Goal: Task Accomplishment & Management: Use online tool/utility

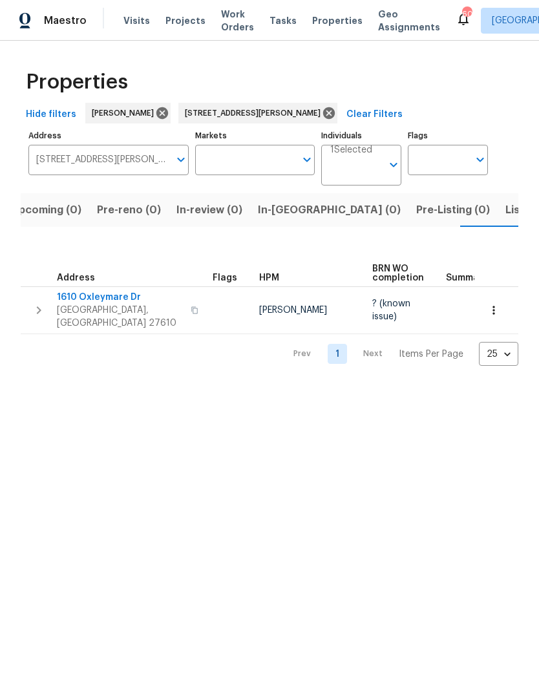
scroll to position [0, 21]
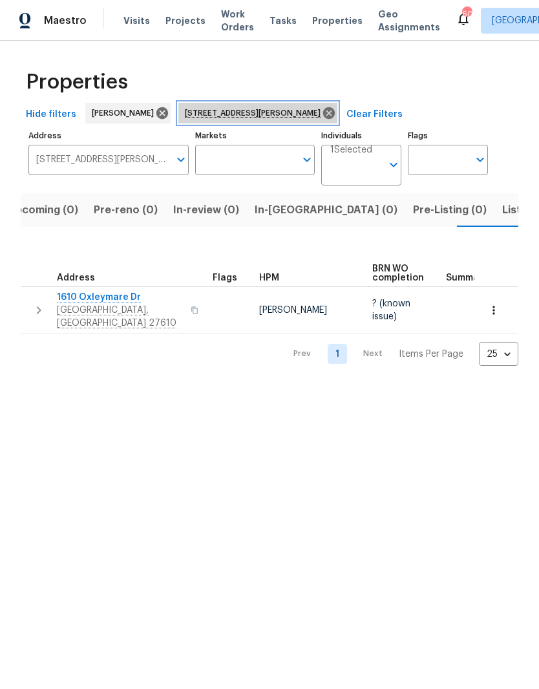
click at [324, 111] on icon at bounding box center [329, 113] width 12 height 12
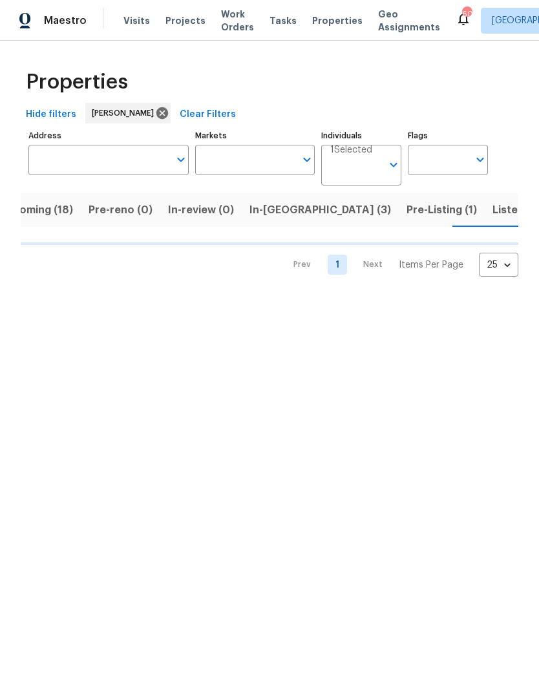
scroll to position [0, 32]
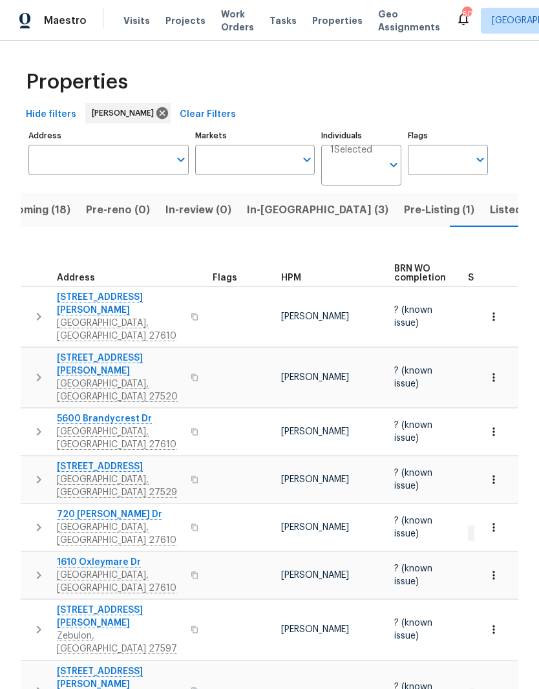
click at [126, 164] on input "Address" at bounding box center [98, 160] width 141 height 30
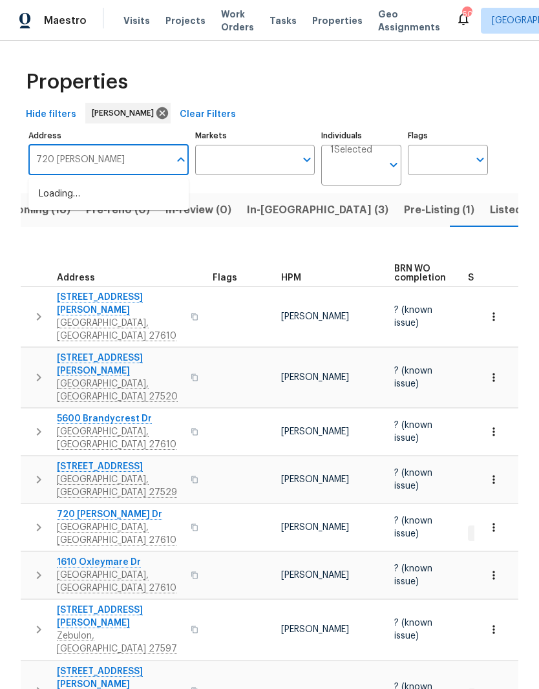
type input "720 rawls"
click at [89, 203] on li "720 Rawls Dr Raleigh NC 27610" at bounding box center [108, 202] width 160 height 36
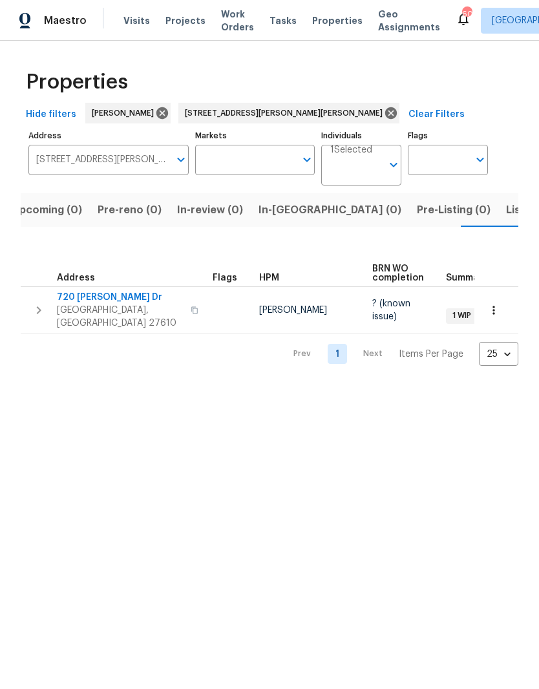
scroll to position [0, 21]
click at [70, 293] on span "720 Rawls Dr" at bounding box center [120, 297] width 126 height 13
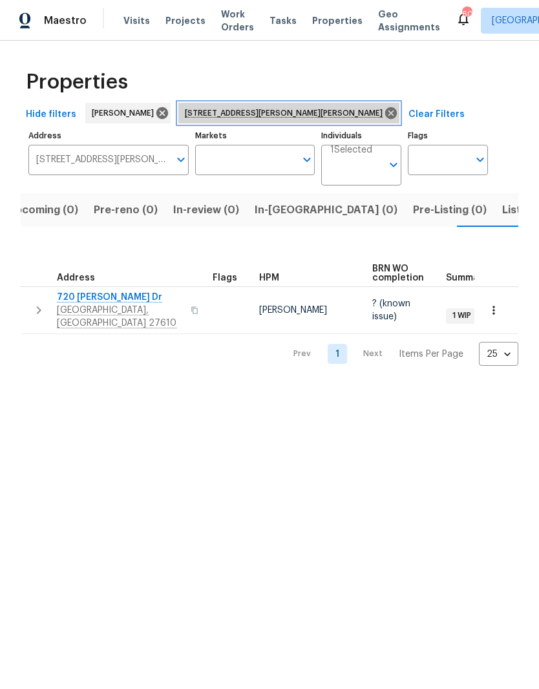
click at [385, 110] on icon at bounding box center [391, 113] width 12 height 12
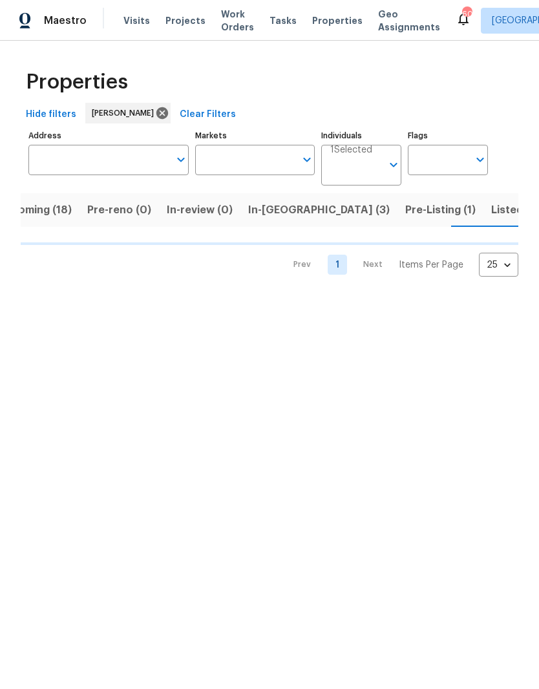
scroll to position [0, 32]
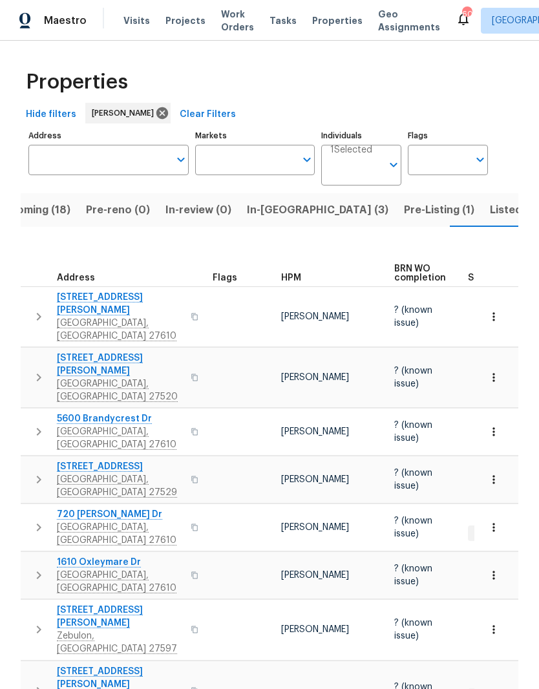
click at [33, 215] on span "Upcoming (18)" at bounding box center [33, 210] width 74 height 18
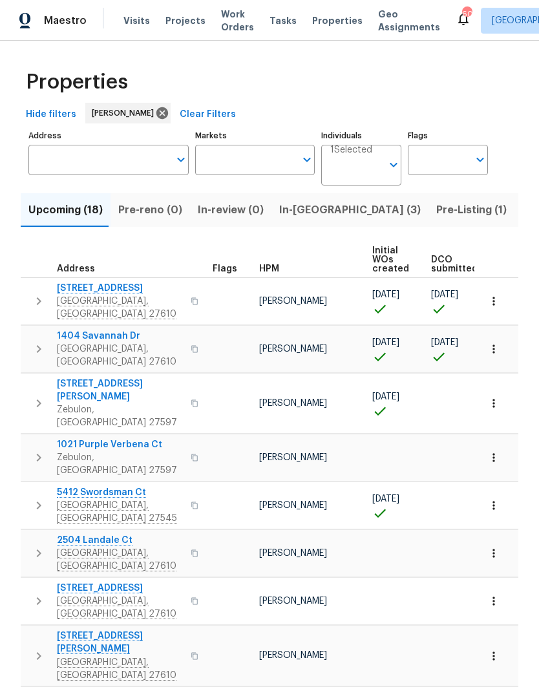
click at [76, 291] on span "3803 Chehaw Dr" at bounding box center [120, 288] width 126 height 13
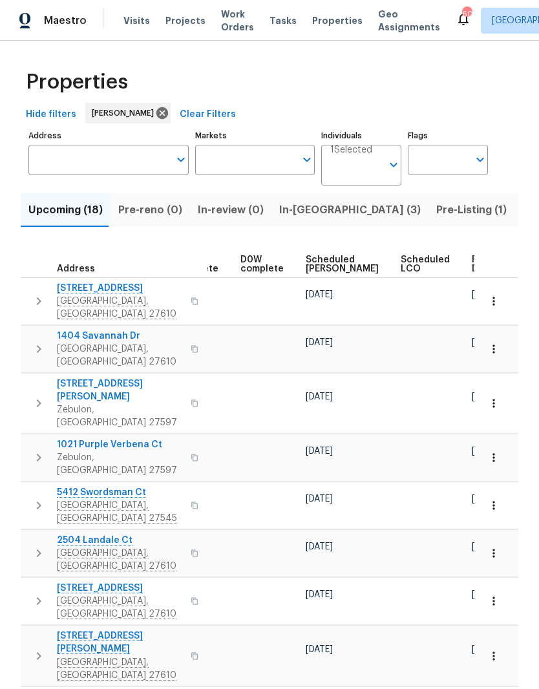
scroll to position [0, 324]
click at [472, 269] on span "Ready Date" at bounding box center [486, 264] width 28 height 18
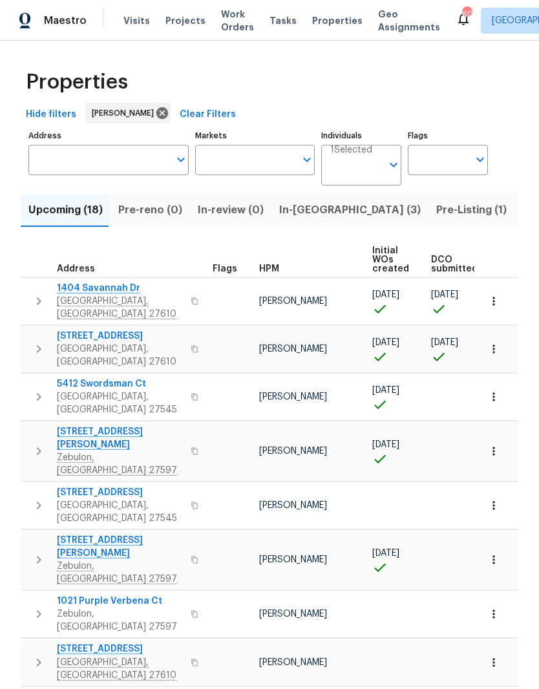
click at [74, 330] on span "3803 Chehaw Dr" at bounding box center [120, 336] width 126 height 13
click at [70, 299] on span "Raleigh, NC 27610" at bounding box center [120, 308] width 126 height 26
click at [497, 300] on icon "button" at bounding box center [493, 301] width 13 height 13
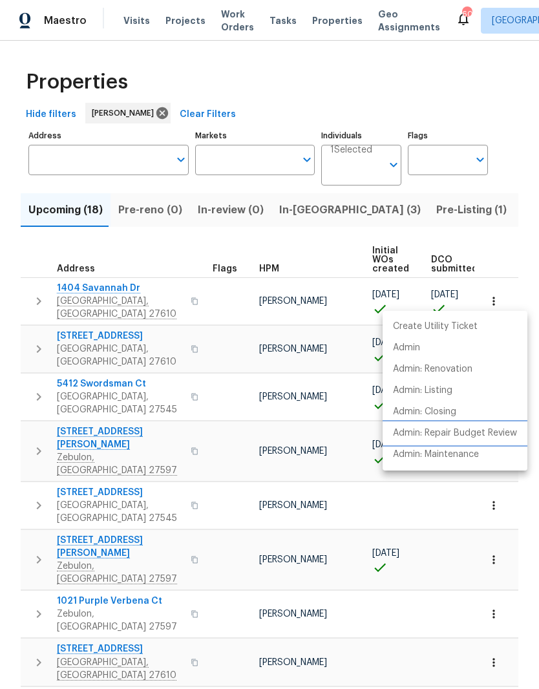
click at [505, 438] on p "Admin: Repair Budget Review" at bounding box center [455, 433] width 124 height 14
click at [517, 147] on div at bounding box center [269, 344] width 539 height 689
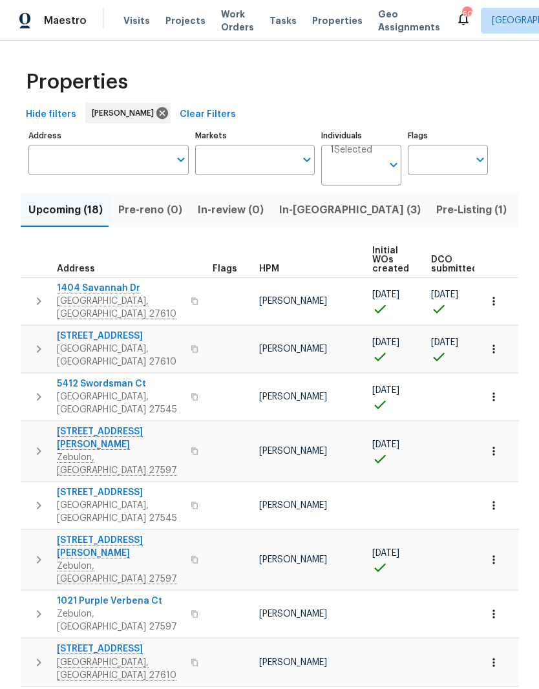
click at [500, 337] on button "button" at bounding box center [493, 349] width 28 height 28
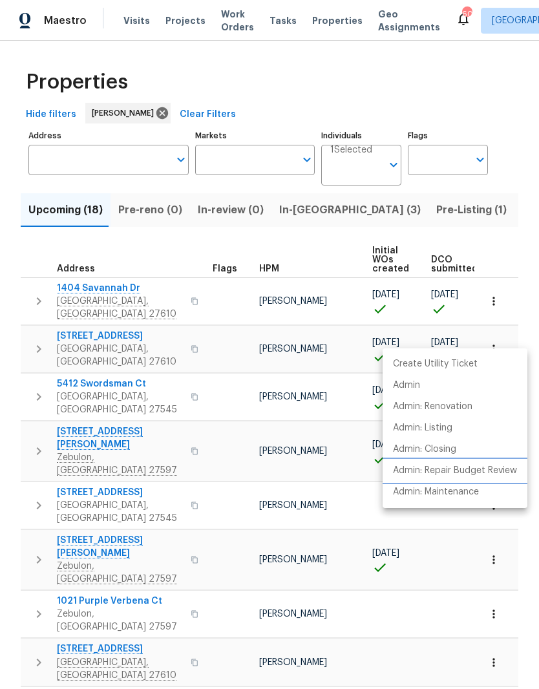
click at [502, 470] on p "Admin: Repair Budget Review" at bounding box center [455, 471] width 124 height 14
click at [306, 205] on div at bounding box center [269, 344] width 539 height 689
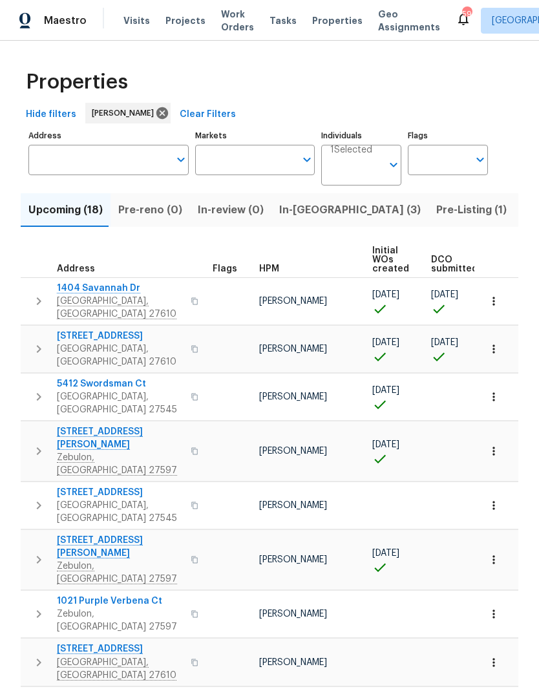
click at [317, 215] on span "In-reno (3)" at bounding box center [350, 210] width 142 height 18
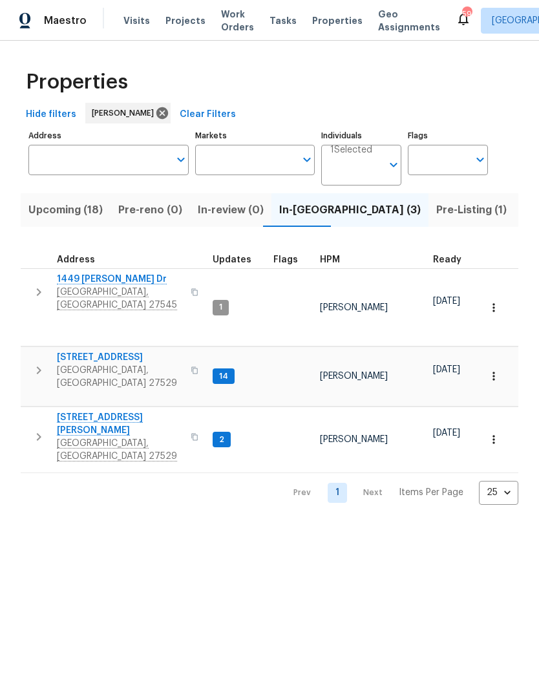
click at [60, 411] on span "107 Marsh Creek Dr" at bounding box center [120, 424] width 126 height 26
click at [72, 218] on span "Upcoming (18)" at bounding box center [65, 210] width 74 height 18
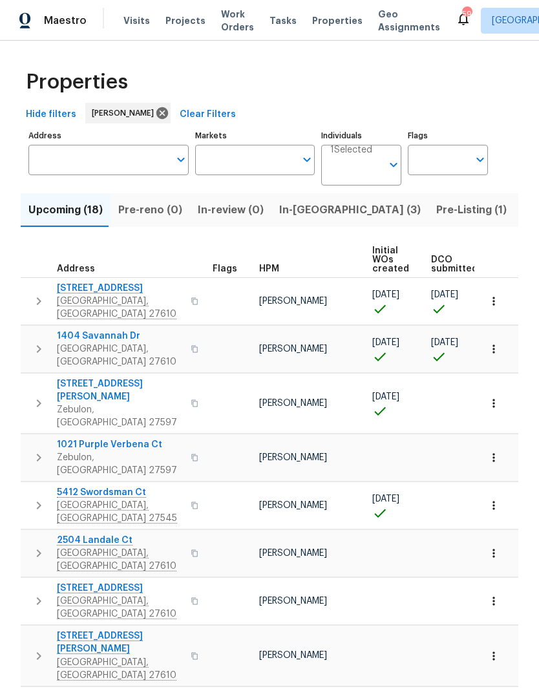
click at [70, 330] on span "1404 Savannah Dr" at bounding box center [120, 336] width 126 height 13
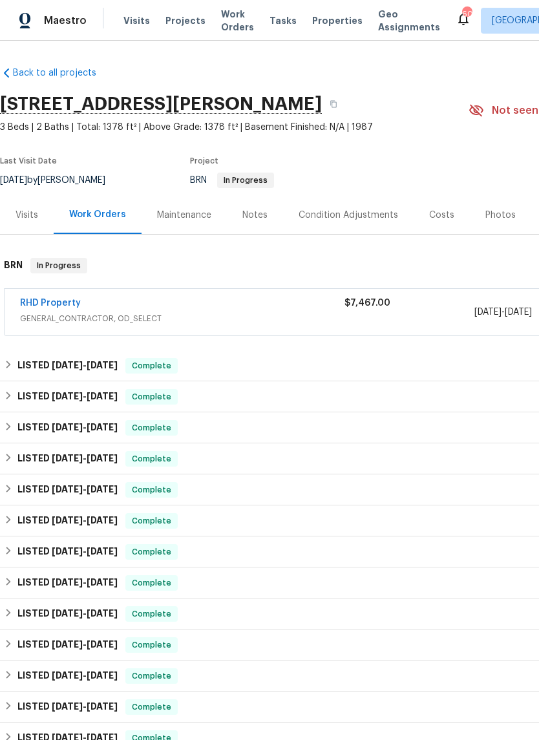
click at [38, 300] on link "RHD Property" at bounding box center [50, 303] width 61 height 9
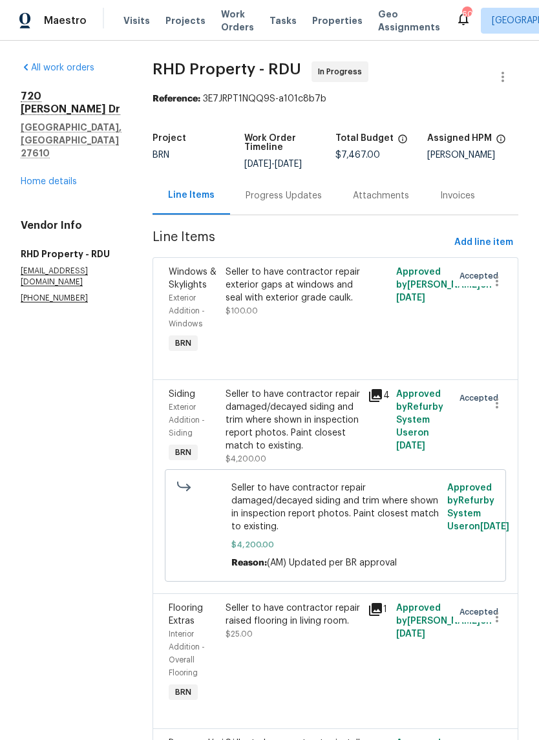
click at [317, 202] on div "Progress Updates" at bounding box center [284, 195] width 76 height 13
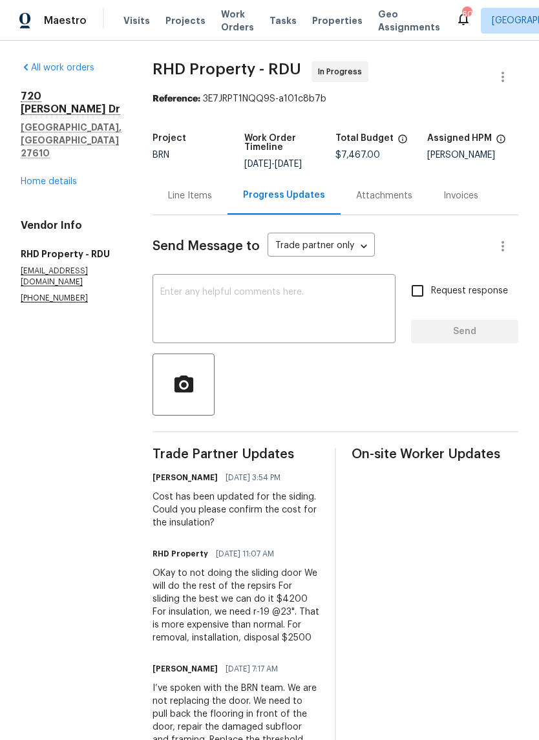
click at [334, 316] on textarea at bounding box center [273, 310] width 227 height 45
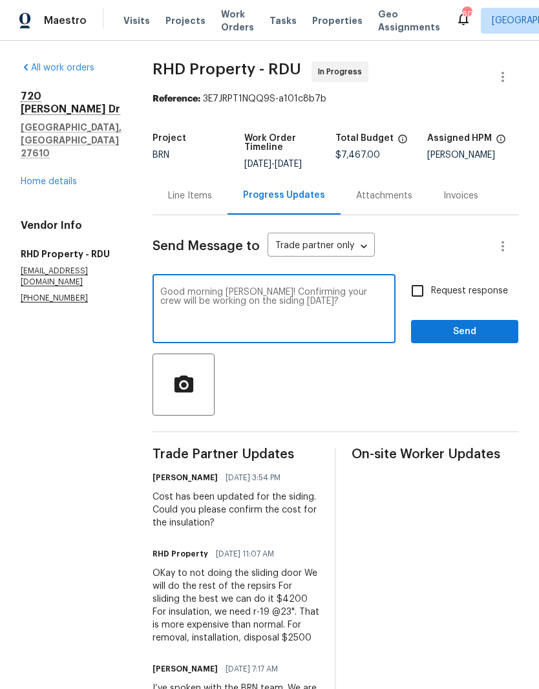
type textarea "Good morning Yolanda! Confirming your crew will be working on the siding today?"
click at [421, 304] on input "Request response" at bounding box center [417, 290] width 27 height 27
checkbox input "true"
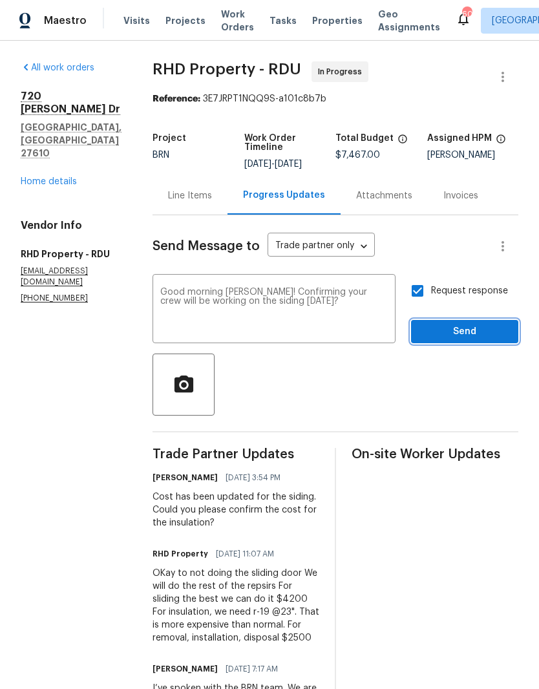
click at [503, 340] on span "Send" at bounding box center [464, 332] width 87 height 16
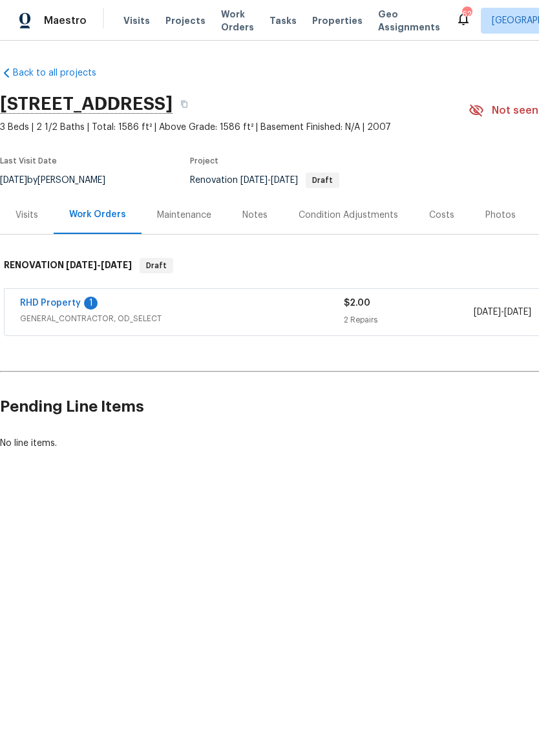
click at [21, 213] on div "Visits" at bounding box center [27, 215] width 23 height 13
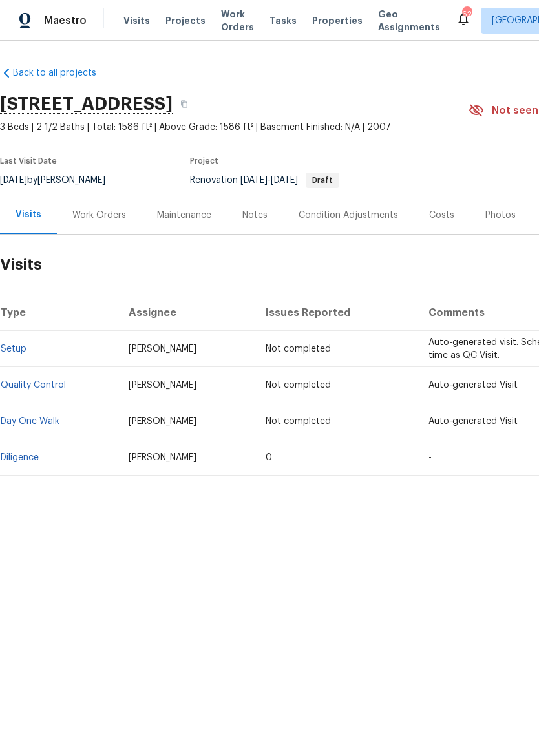
click at [80, 223] on div "Work Orders" at bounding box center [99, 215] width 85 height 38
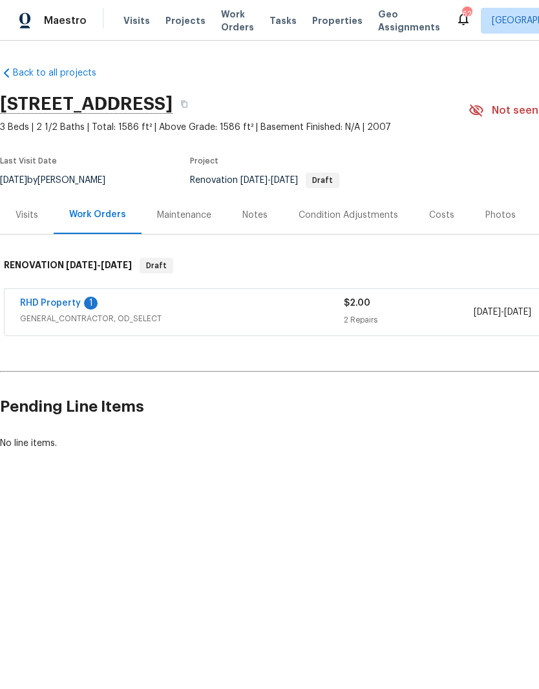
click at [57, 299] on link "RHD Property" at bounding box center [50, 303] width 61 height 9
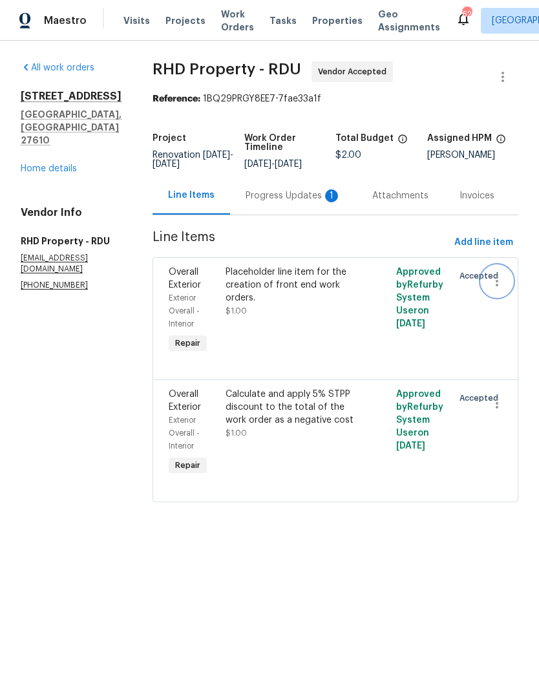
click at [501, 289] on icon "button" at bounding box center [497, 281] width 16 height 16
click at [522, 298] on li "Cancel" at bounding box center [503, 290] width 50 height 21
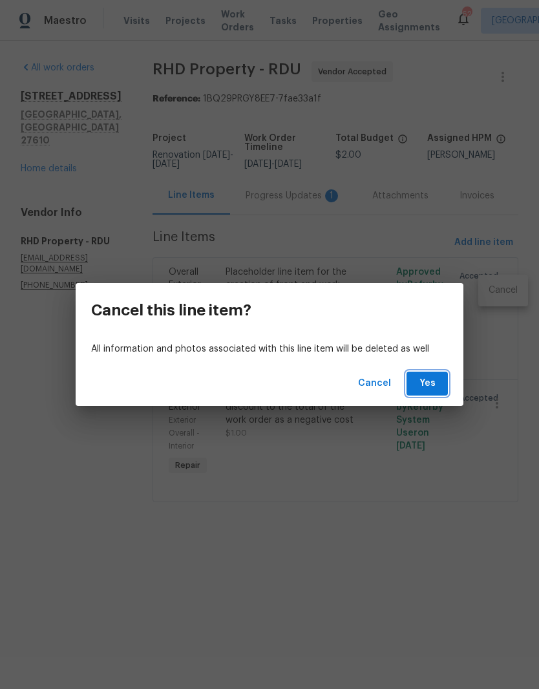
click at [439, 389] on button "Yes" at bounding box center [426, 384] width 41 height 24
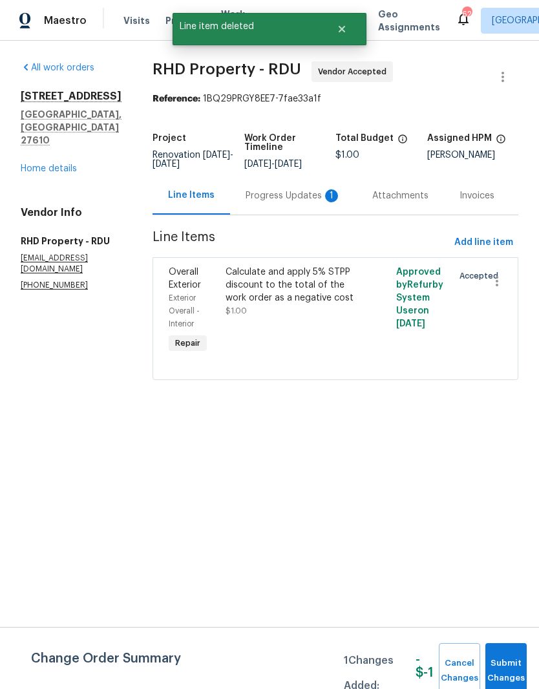
click at [293, 202] on div "Progress Updates 1" at bounding box center [294, 195] width 96 height 13
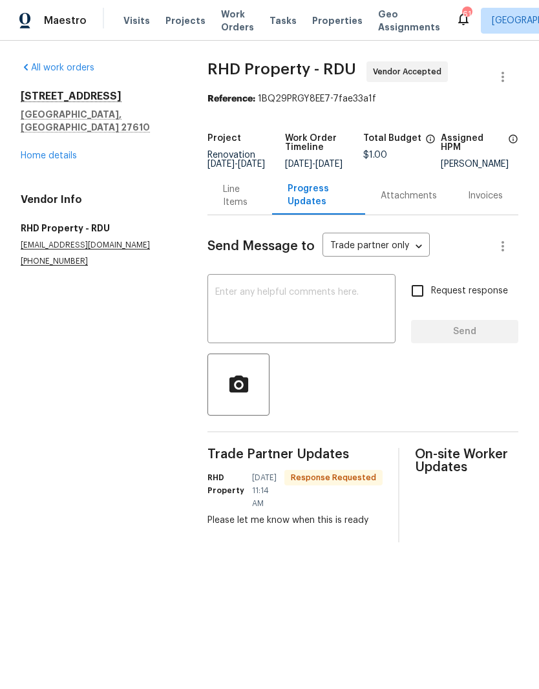
click at [344, 315] on textarea at bounding box center [301, 310] width 173 height 45
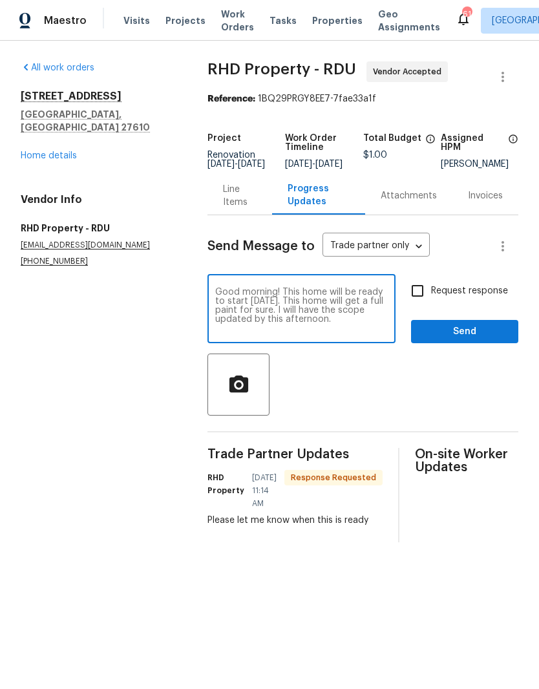
type textarea "Good morning! This home will be ready to start Thursday 10/9. This home will ge…"
click at [431, 298] on input "Request response" at bounding box center [417, 290] width 27 height 27
checkbox input "true"
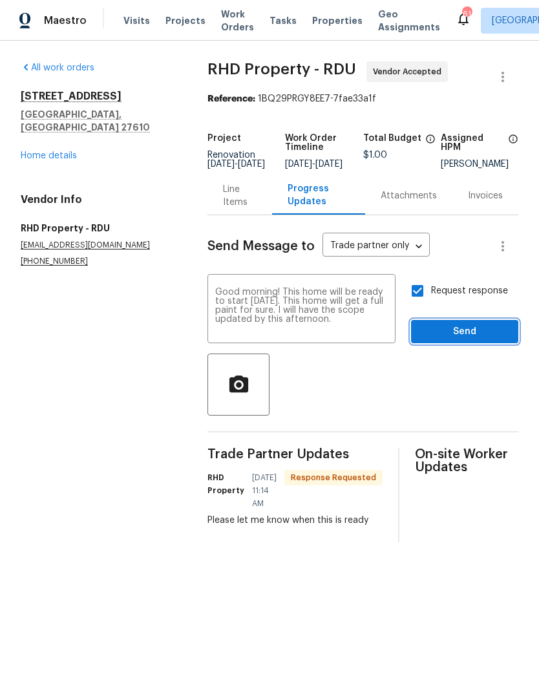
click at [483, 344] on button "Send" at bounding box center [464, 332] width 107 height 24
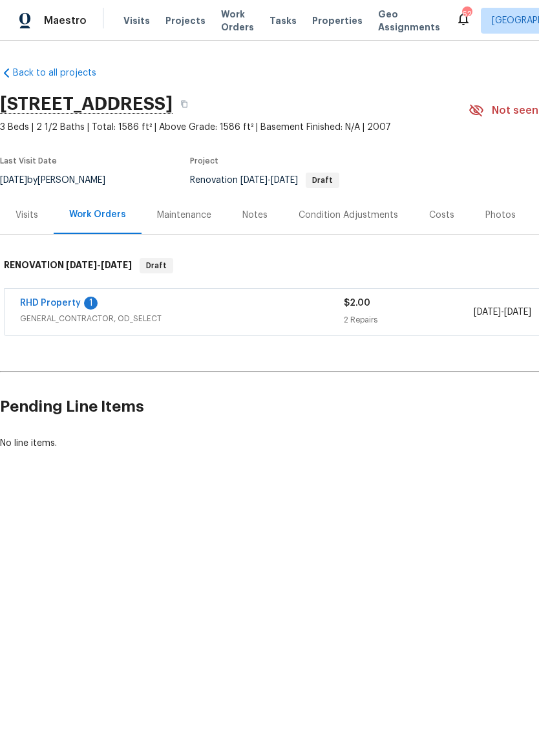
click at [16, 72] on link "Back to all projects" at bounding box center [62, 73] width 124 height 13
click at [41, 306] on link "Concept Remodel" at bounding box center [60, 303] width 81 height 9
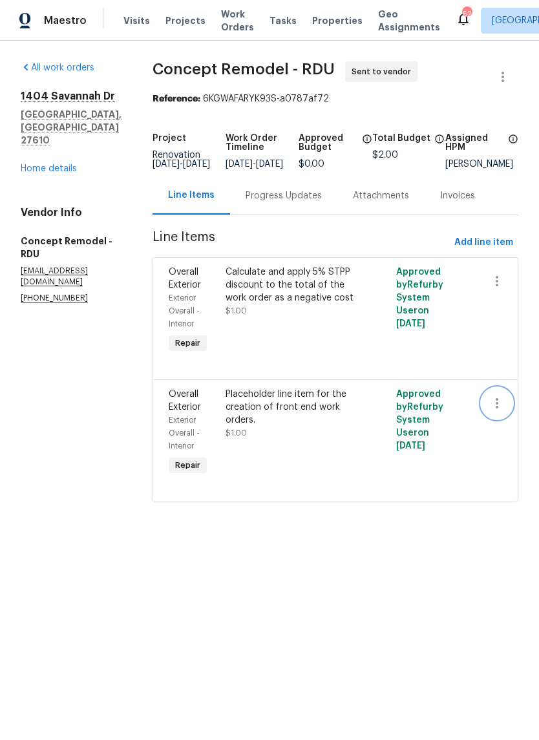
click at [498, 411] on icon "button" at bounding box center [497, 403] width 16 height 16
click at [511, 418] on li "Cancel" at bounding box center [503, 414] width 50 height 21
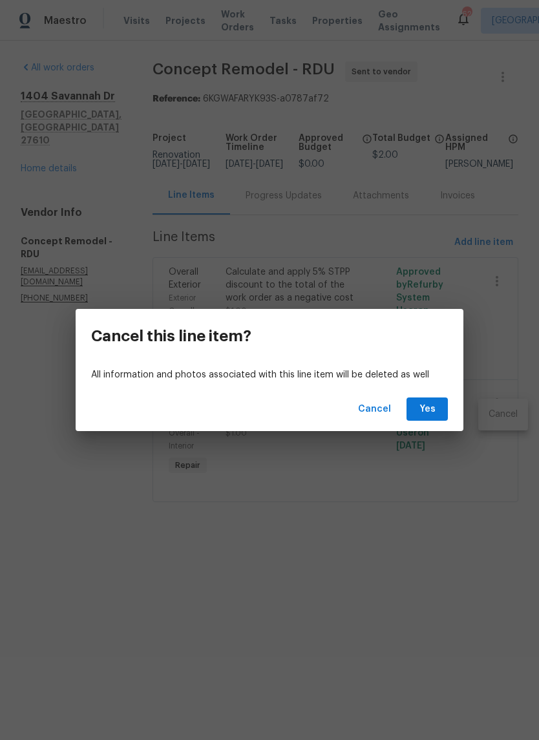
click at [434, 401] on span "Yes" at bounding box center [427, 409] width 21 height 16
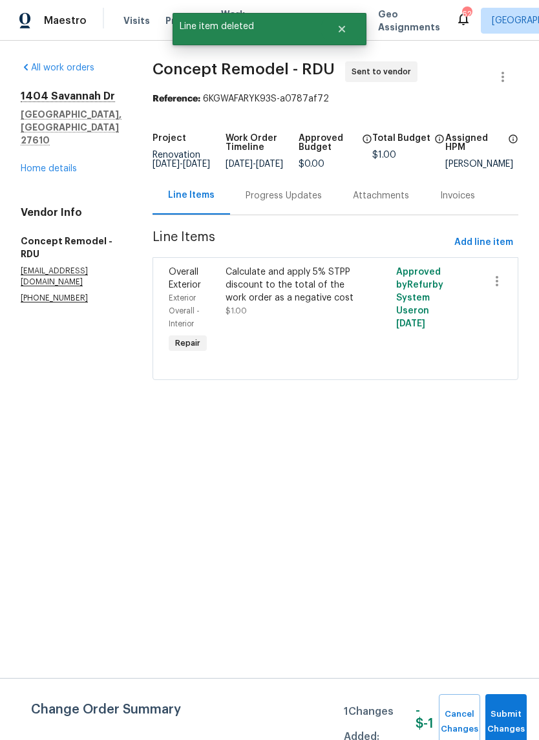
click at [284, 202] on div "Progress Updates" at bounding box center [284, 195] width 76 height 13
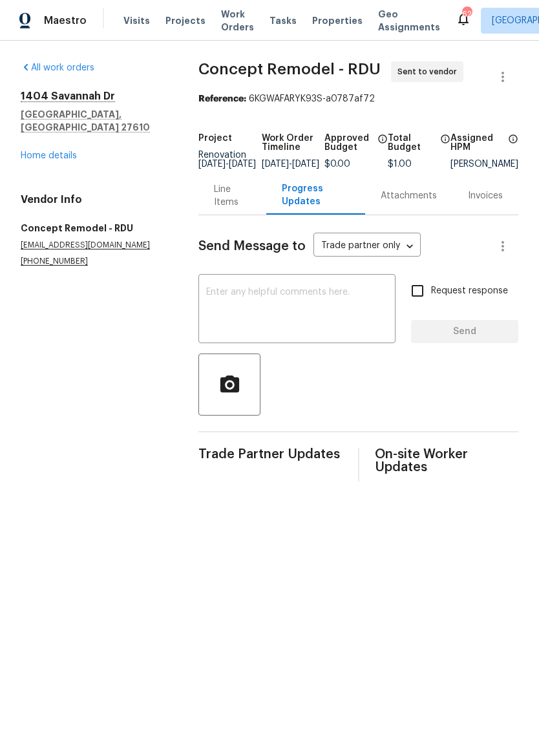
click at [316, 324] on textarea at bounding box center [297, 310] width 182 height 45
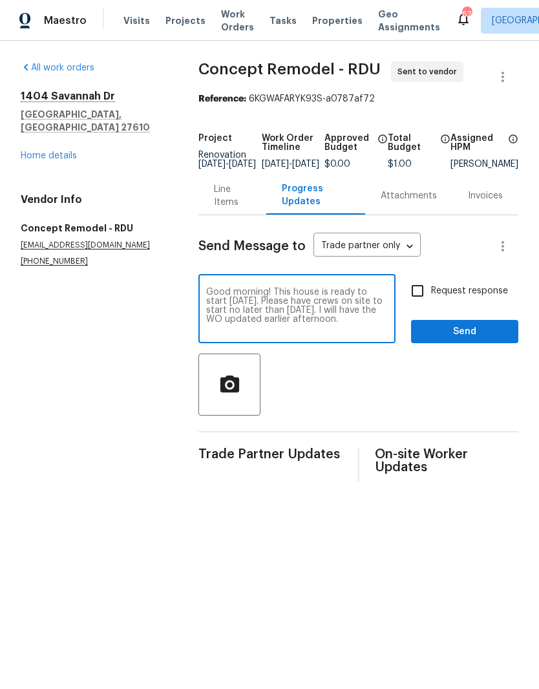
type textarea "Good morning! This house is ready to start today 10/8. Please have crews on sit…"
click at [213, 305] on textarea "Good morning! This house is ready to start today 10/8. Please have crews on sit…" at bounding box center [297, 310] width 182 height 45
click at [32, 151] on link "Home details" at bounding box center [49, 155] width 56 height 9
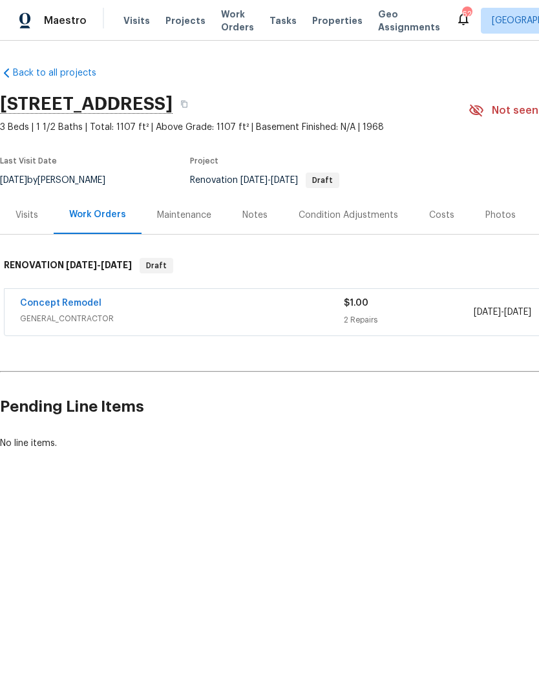
click at [251, 215] on div "Notes" at bounding box center [254, 215] width 25 height 13
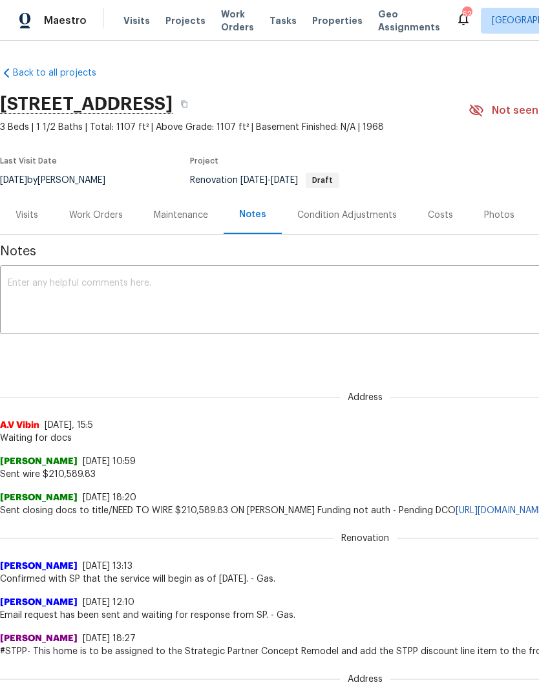
click at [79, 216] on div "Work Orders" at bounding box center [96, 215] width 54 height 13
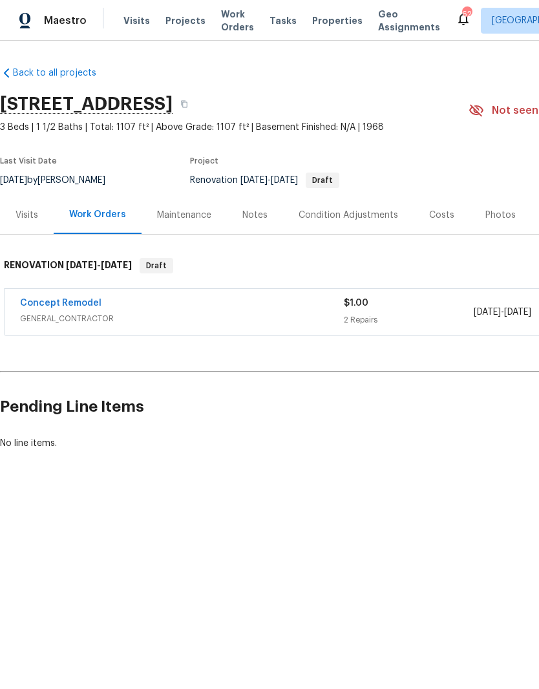
click at [84, 299] on link "Concept Remodel" at bounding box center [60, 303] width 81 height 9
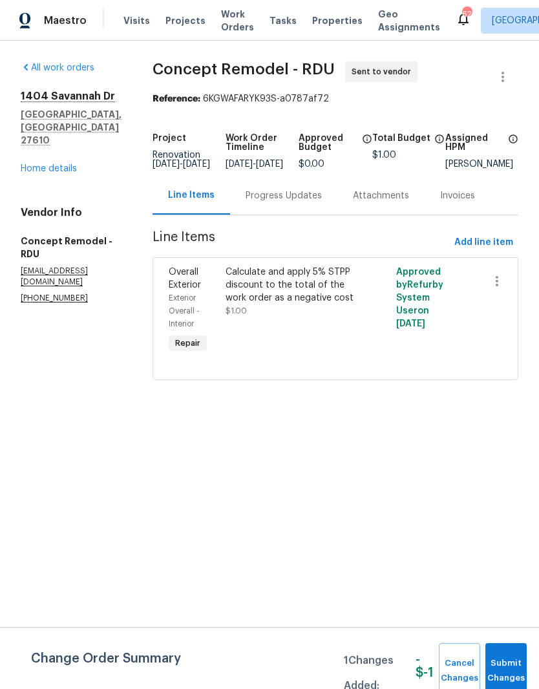
click at [295, 202] on div "Progress Updates" at bounding box center [284, 195] width 76 height 13
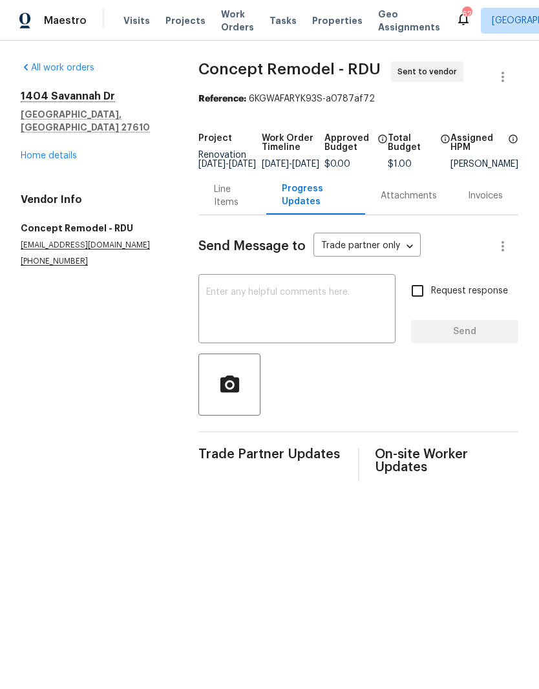
click at [308, 315] on textarea at bounding box center [297, 310] width 182 height 45
click at [245, 318] on textarea at bounding box center [297, 310] width 182 height 45
paste textarea "Good morning! This house is ready to start today 10/8. Please have crews on sit…"
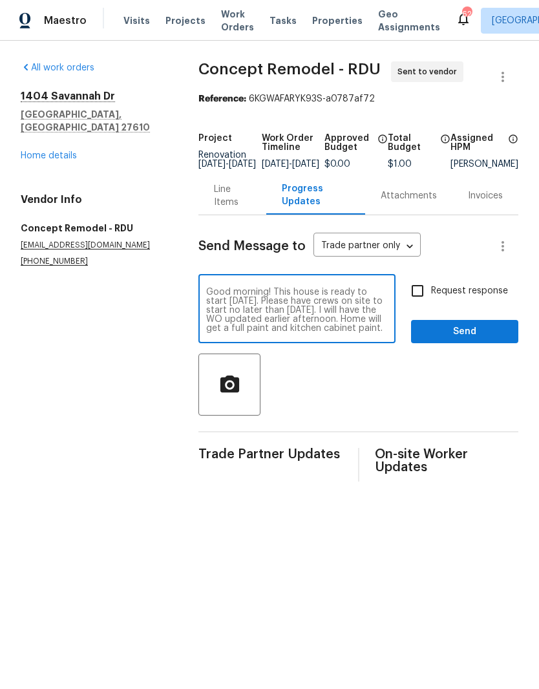
type textarea "Good morning! This house is ready to start today 10/8. Please have crews on sit…"
click at [424, 303] on input "Request response" at bounding box center [417, 290] width 27 height 27
checkbox input "true"
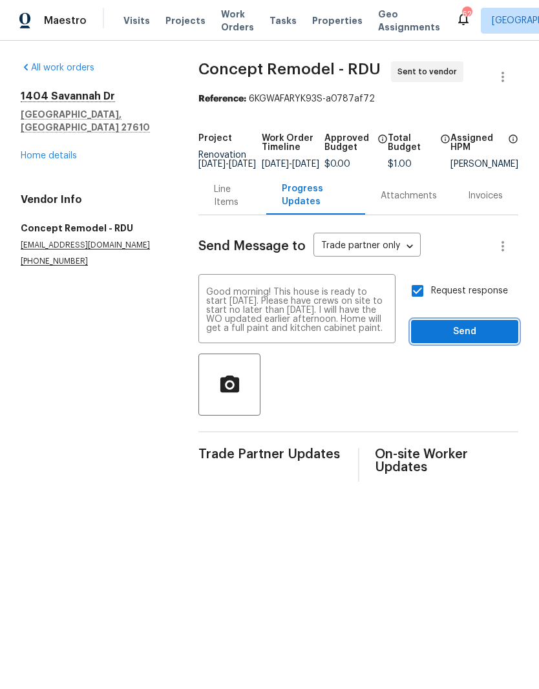
click at [478, 340] on span "Send" at bounding box center [464, 332] width 87 height 16
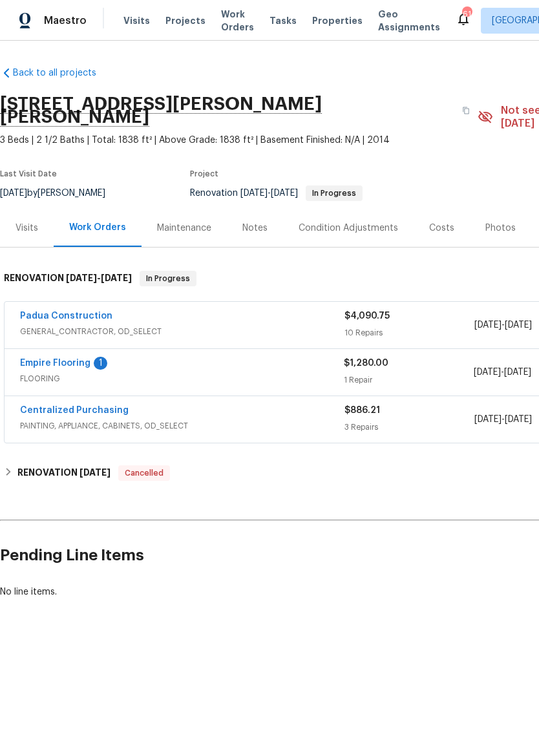
click at [257, 222] on div "Notes" at bounding box center [254, 228] width 25 height 13
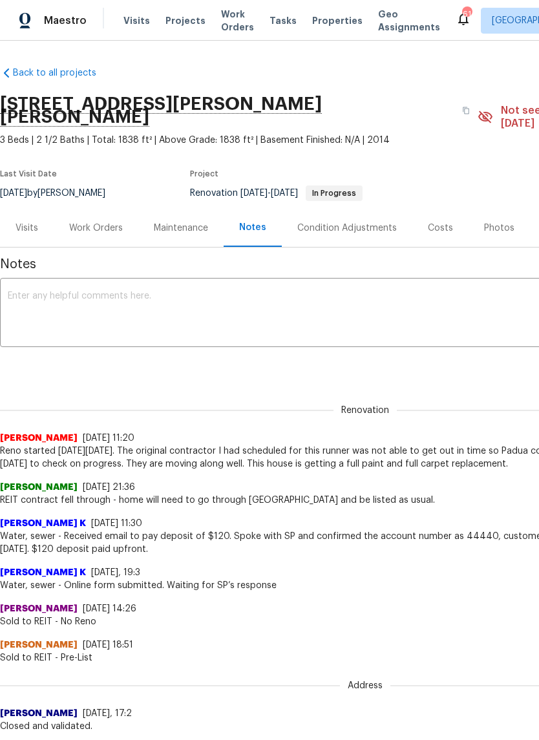
click at [435, 222] on div "Costs" at bounding box center [440, 228] width 25 height 13
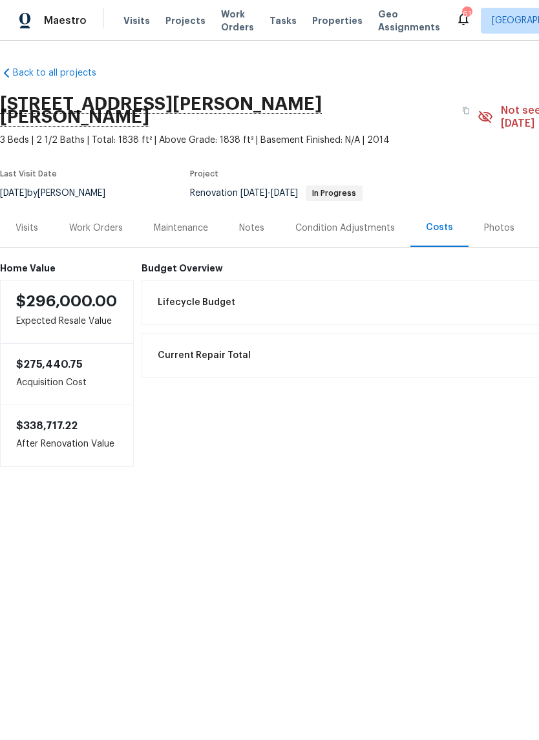
click at [82, 222] on div "Work Orders" at bounding box center [96, 228] width 54 height 13
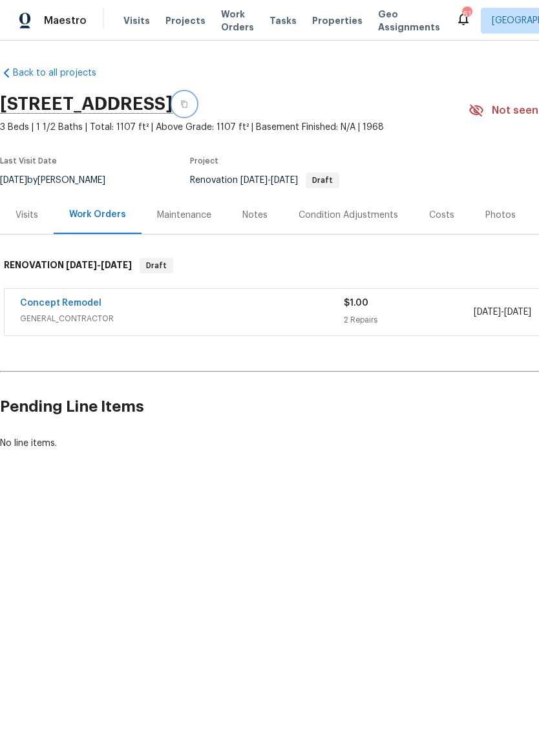
click at [196, 109] on button "button" at bounding box center [184, 103] width 23 height 23
click at [196, 106] on button "button" at bounding box center [184, 103] width 23 height 23
